Goal: Information Seeking & Learning: Learn about a topic

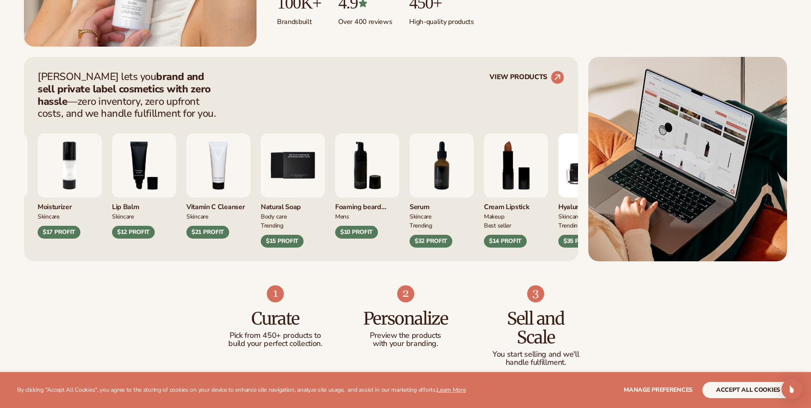
scroll to position [299, 0]
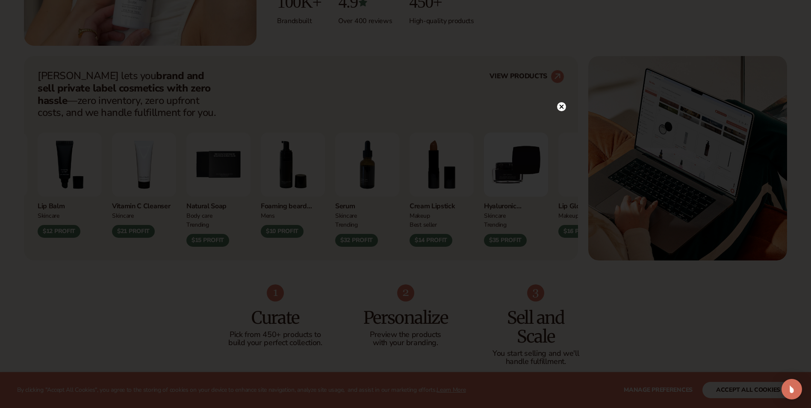
click at [565, 108] on circle at bounding box center [561, 106] width 9 height 9
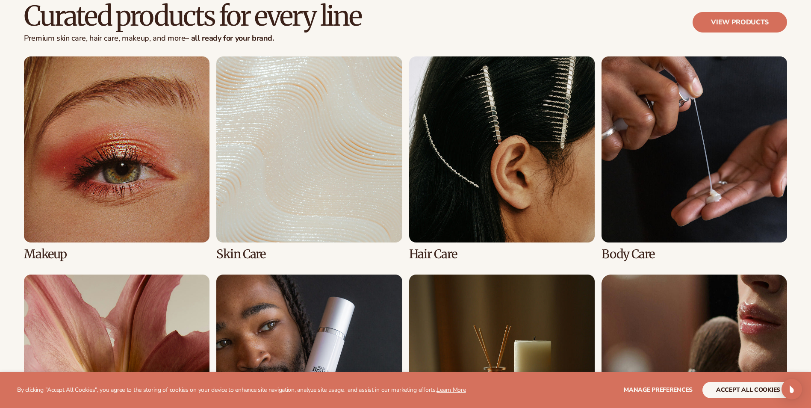
scroll to position [2009, 0]
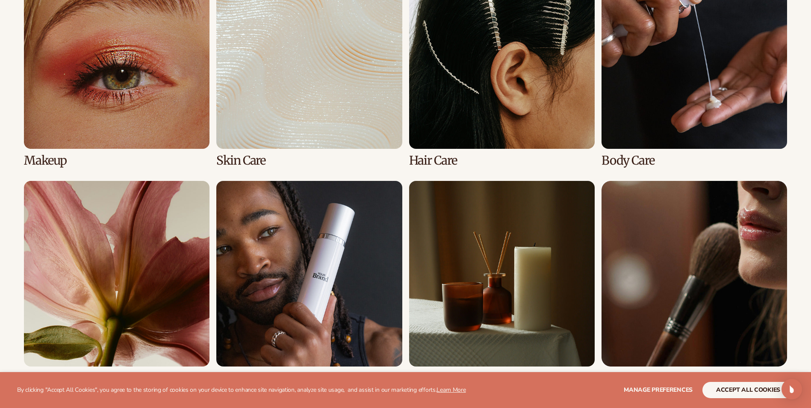
click at [235, 152] on link "2 / 8" at bounding box center [308, 65] width 185 height 204
click at [235, 159] on link "2 / 8" at bounding box center [308, 65] width 185 height 204
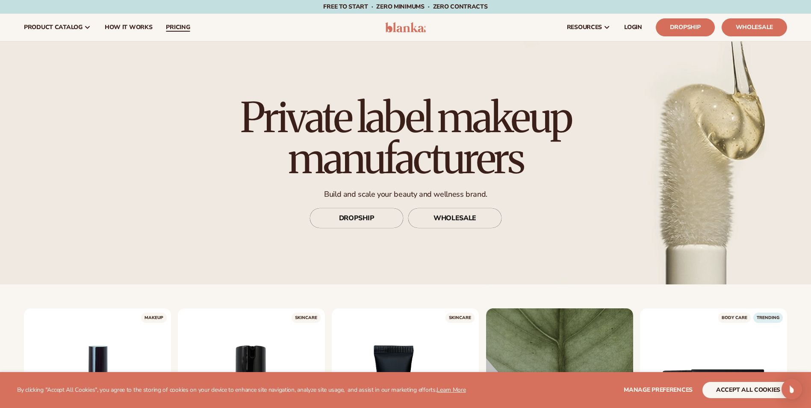
click at [191, 29] on link "pricing" at bounding box center [178, 27] width 38 height 27
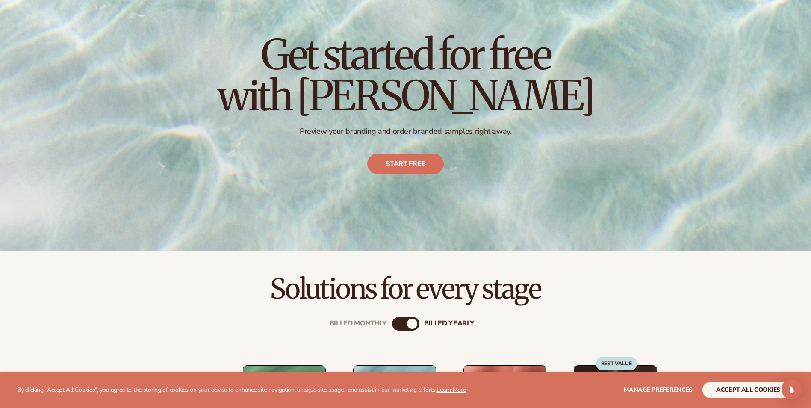
scroll to position [85, 0]
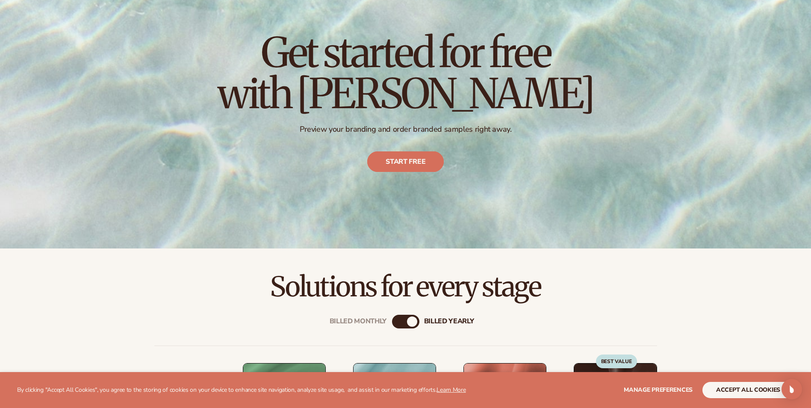
click at [416, 165] on link "Start free" at bounding box center [405, 162] width 77 height 21
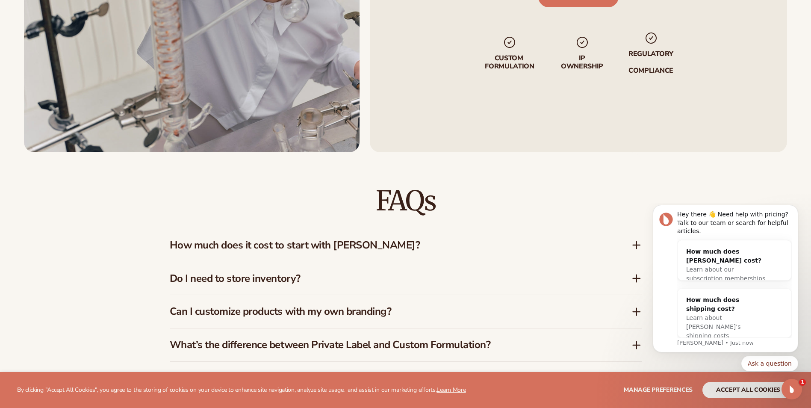
scroll to position [1410, 0]
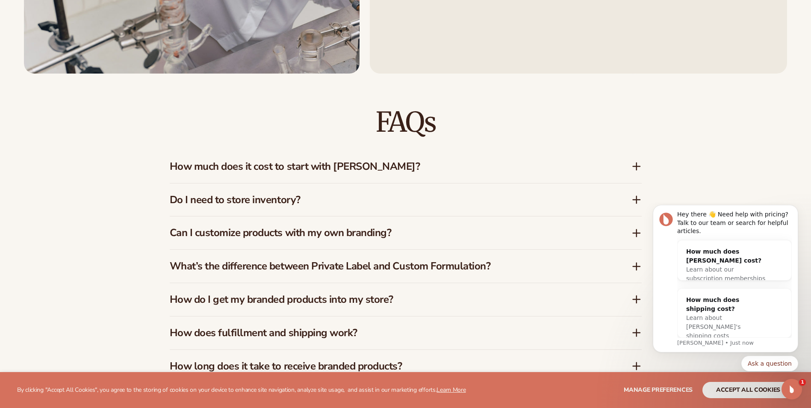
click at [299, 177] on div "How much does it cost to start with Blanka?" at bounding box center [406, 166] width 472 height 33
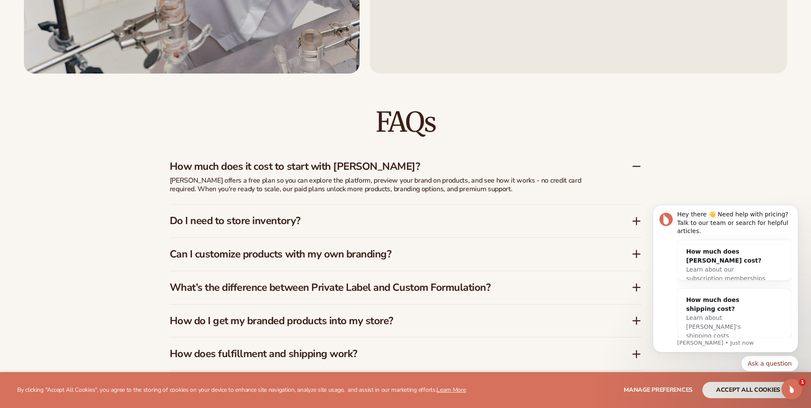
click at [297, 215] on h3 "Do I need to store inventory?" at bounding box center [388, 221] width 436 height 12
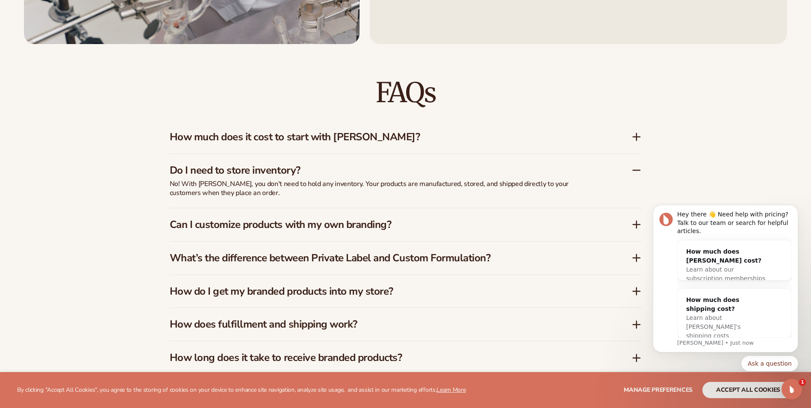
scroll to position [1496, 0]
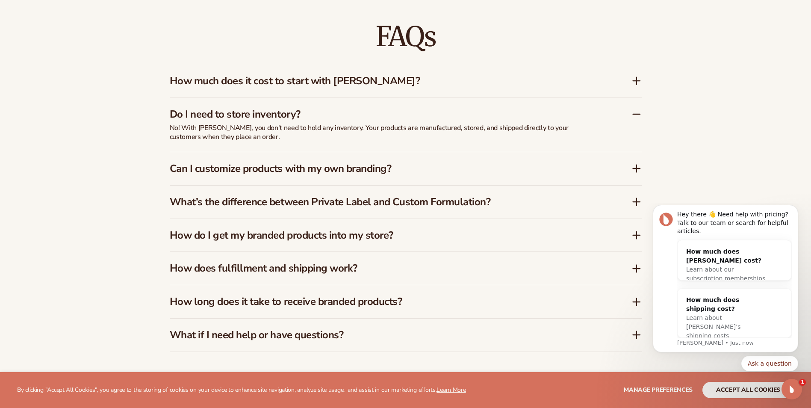
click at [300, 185] on div "What’s the difference between Private Label and Custom Formulation?" at bounding box center [406, 201] width 472 height 33
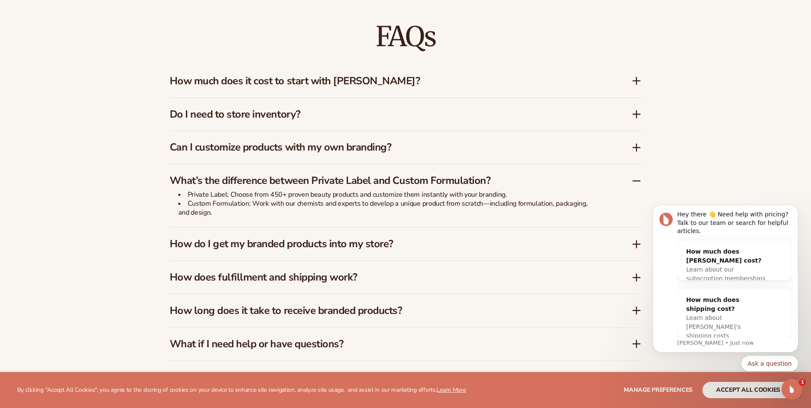
click at [303, 154] on div "Can I customize products with my own branding?" at bounding box center [406, 147] width 472 height 33
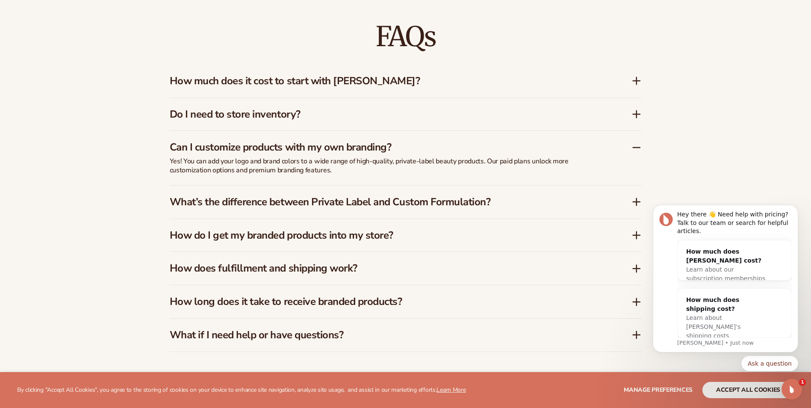
click at [303, 154] on div "Can I customize products with my own branding?" at bounding box center [406, 144] width 472 height 26
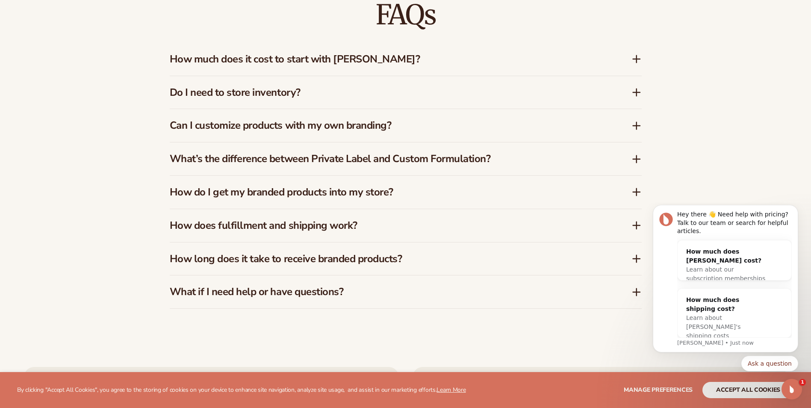
scroll to position [1539, 0]
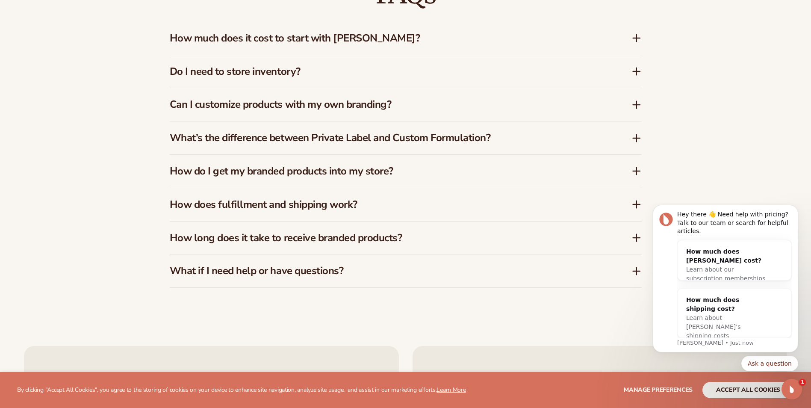
click at [368, 171] on h3 "How do I get my branded products into my store?" at bounding box center [388, 171] width 436 height 12
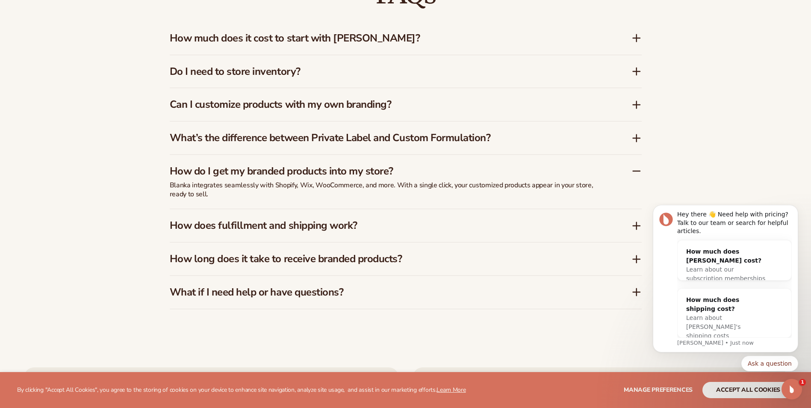
click at [325, 228] on h3 "How does fulfillment and shipping work?" at bounding box center [388, 225] width 436 height 12
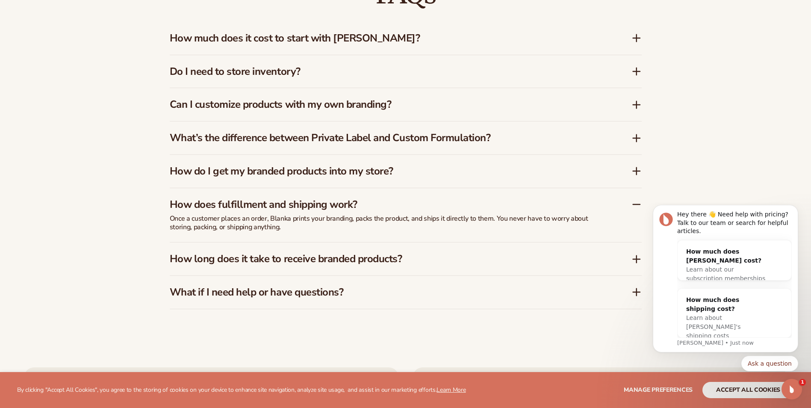
scroll to position [1624, 0]
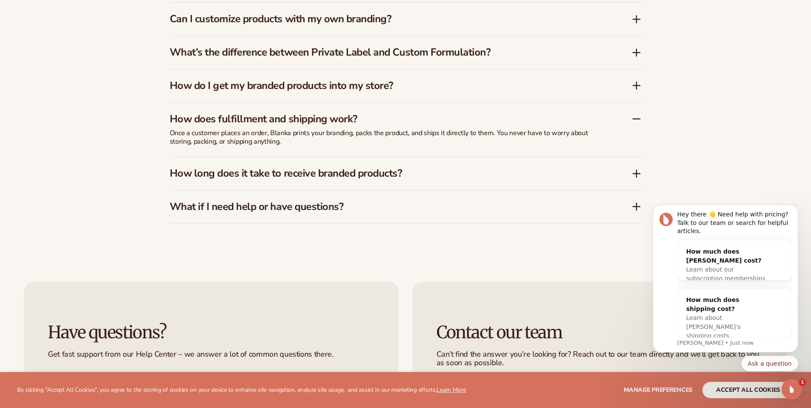
click at [309, 173] on h3 "How long does it take to receive branded products?" at bounding box center [388, 173] width 436 height 12
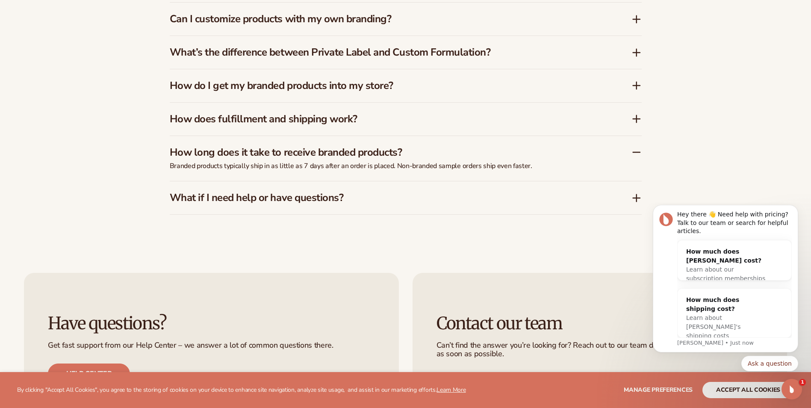
click at [286, 205] on div "What if I need help or have questions?" at bounding box center [406, 197] width 472 height 33
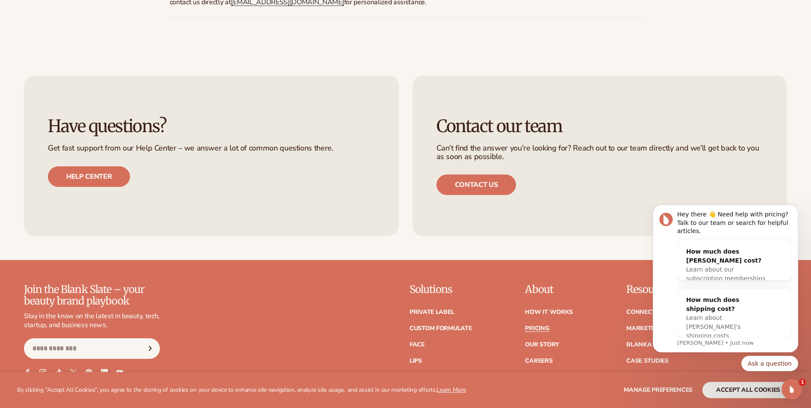
scroll to position [1923, 0]
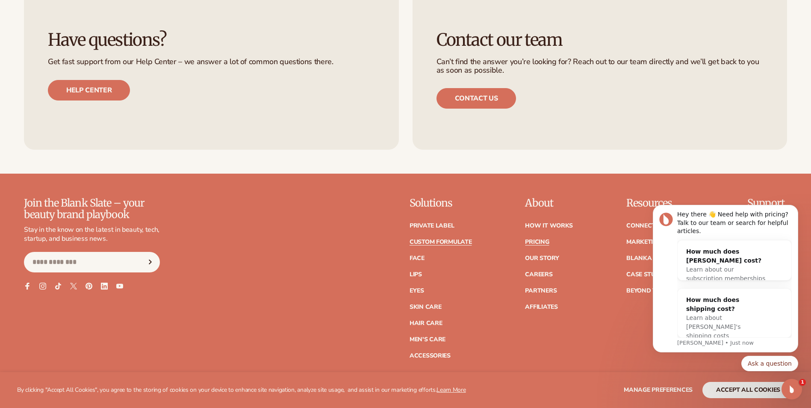
click at [444, 240] on link "Custom formulate" at bounding box center [440, 242] width 62 height 6
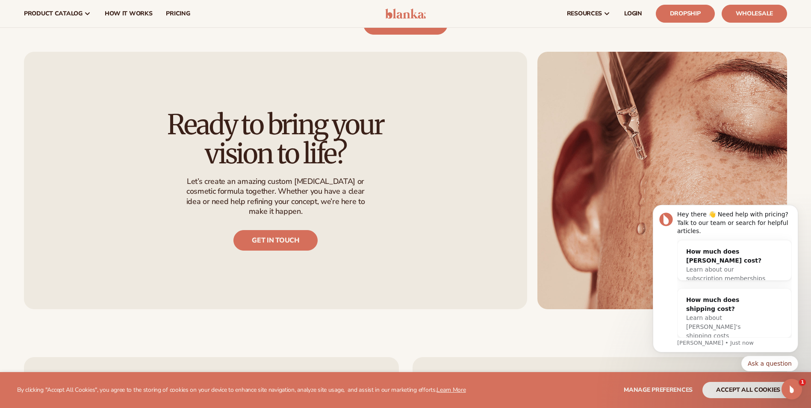
scroll to position [641, 0]
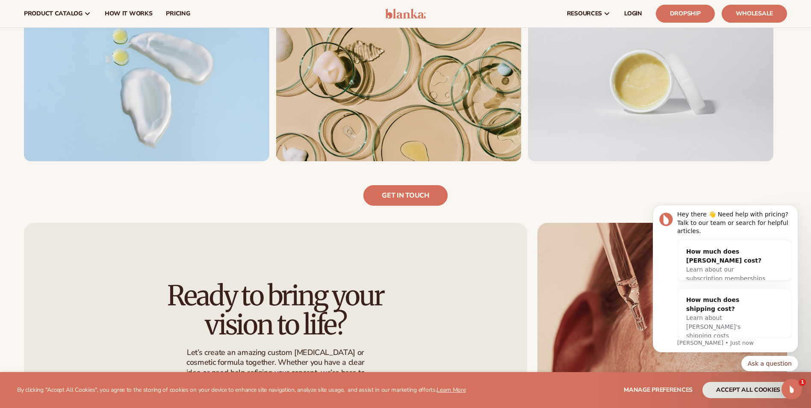
click at [417, 195] on link "Get in touch" at bounding box center [405, 195] width 84 height 21
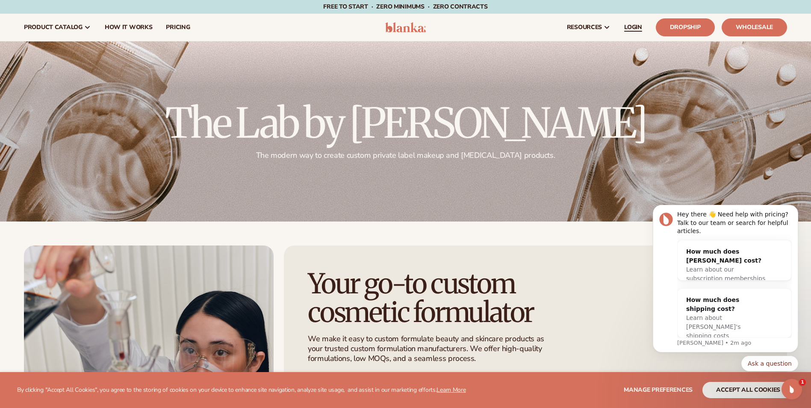
click at [626, 17] on link "LOGIN" at bounding box center [633, 27] width 32 height 27
